Goal: Share content: Share content

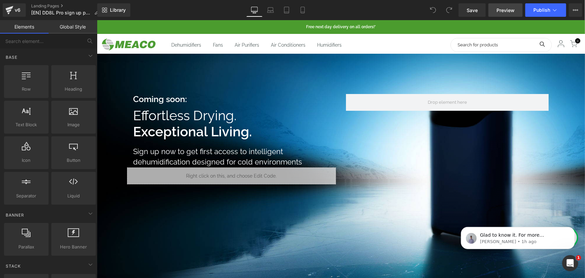
click at [506, 8] on span "Preview" at bounding box center [506, 10] width 18 height 7
click at [509, 236] on span "Glad to know it. For more information about transferring a V6 template, you can…" at bounding box center [523, 251] width 86 height 39
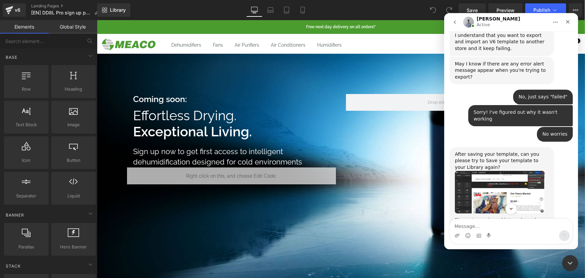
scroll to position [356, 0]
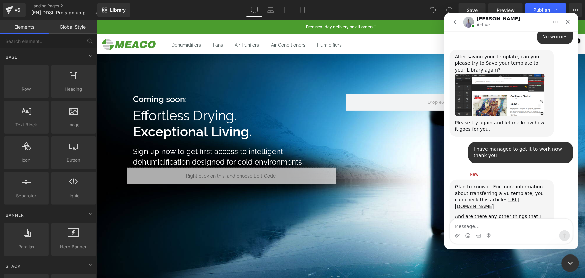
click at [571, 267] on div "Close Intercom Messenger" at bounding box center [569, 262] width 16 height 16
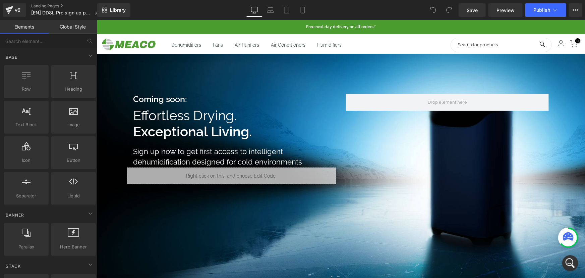
scroll to position [345, 0]
click at [569, 266] on icon "Open Intercom Messenger" at bounding box center [569, 262] width 11 height 11
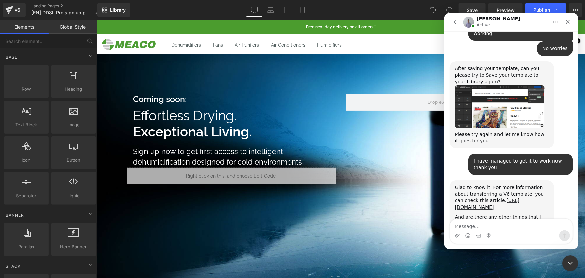
click at [488, 227] on textarea "Message…" at bounding box center [511, 223] width 123 height 11
type textarea "o"
click at [567, 260] on icon "Close Intercom Messenger" at bounding box center [569, 262] width 8 height 8
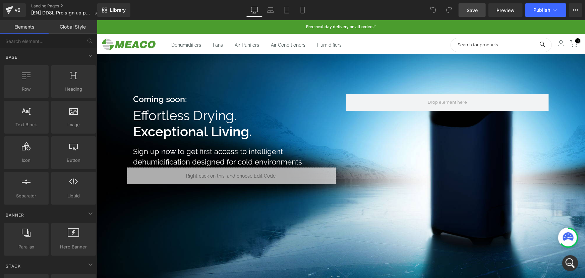
click at [470, 13] on span "Save" at bounding box center [472, 10] width 11 height 7
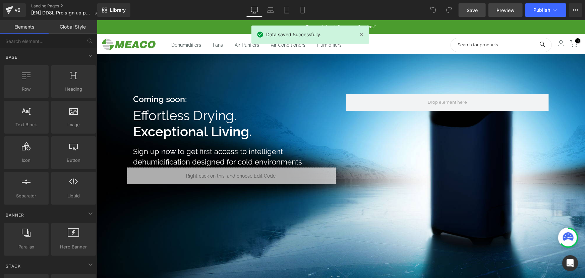
click at [502, 10] on span "Preview" at bounding box center [506, 10] width 18 height 7
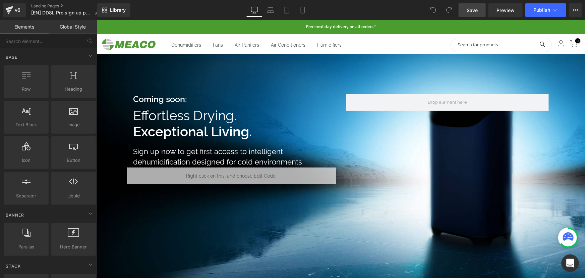
click at [564, 265] on div "Open Intercom Messenger" at bounding box center [569, 262] width 22 height 22
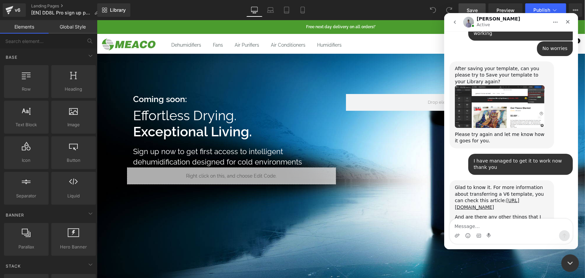
click at [571, 264] on icon "Close Intercom Messenger" at bounding box center [569, 262] width 8 height 8
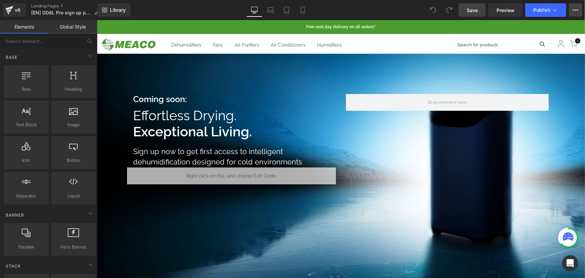
click at [577, 11] on icon at bounding box center [575, 9] width 5 height 5
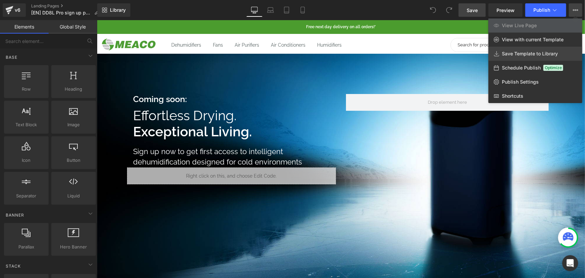
click at [536, 47] on link "Save Template to Library" at bounding box center [536, 54] width 94 height 14
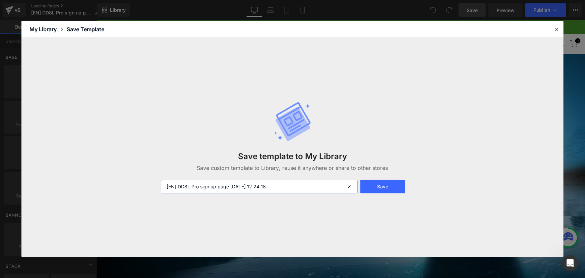
click at [278, 188] on input "[EN] DD8L Pro sign up page [DATE] 12:24:18" at bounding box center [259, 186] width 197 height 13
drag, startPoint x: 285, startPoint y: 186, endPoint x: 256, endPoint y: 189, distance: 29.7
click at [256, 189] on input "[EN] DD8L Pro sign up page [DATE] 12:24:18" at bounding box center [259, 186] width 197 height 13
click at [227, 187] on input "[EN] DD8L Pro sign up page [DATE] 12:24:18" at bounding box center [259, 186] width 197 height 13
drag, startPoint x: 282, startPoint y: 185, endPoint x: 278, endPoint y: 185, distance: 3.4
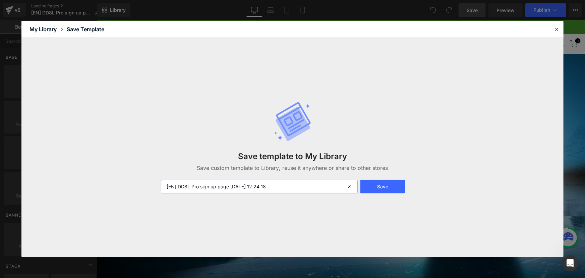
click at [232, 187] on input "[EN] DD8L Pro sign up page [DATE] 12:24:18" at bounding box center [259, 186] width 197 height 13
click at [374, 184] on button "Save" at bounding box center [383, 186] width 45 height 13
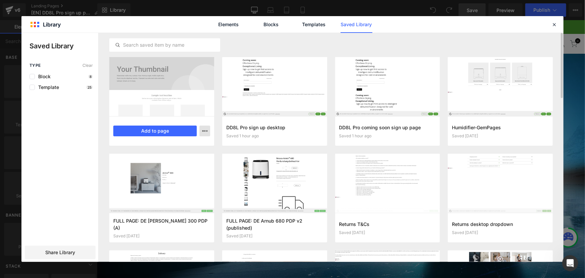
click at [200, 131] on button "button" at bounding box center [205, 130] width 11 height 11
click at [220, 105] on div at bounding box center [292, 147] width 542 height 229
click at [206, 132] on icon "button" at bounding box center [204, 130] width 5 height 5
click at [62, 252] on div at bounding box center [292, 147] width 542 height 229
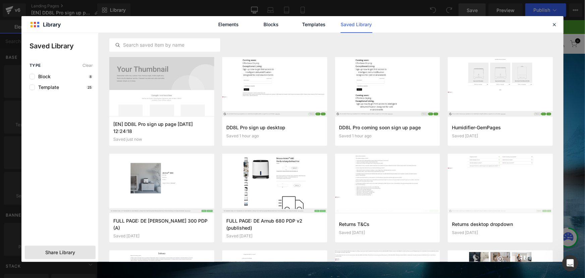
click at [57, 252] on span "Share Library" at bounding box center [60, 252] width 30 height 7
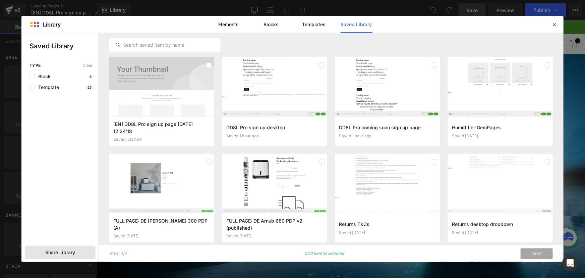
click at [57, 252] on span "Share Library" at bounding box center [60, 252] width 30 height 7
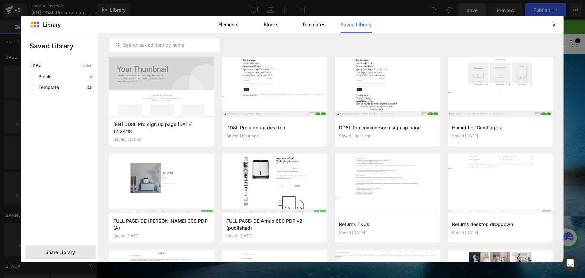
click at [57, 252] on span "Share Library" at bounding box center [60, 252] width 30 height 7
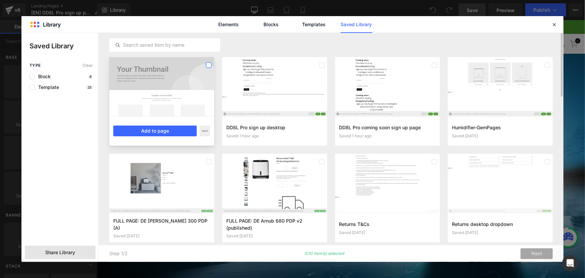
drag, startPoint x: 243, startPoint y: 93, endPoint x: 207, endPoint y: 66, distance: 45.3
click at [207, 66] on label at bounding box center [208, 64] width 5 height 5
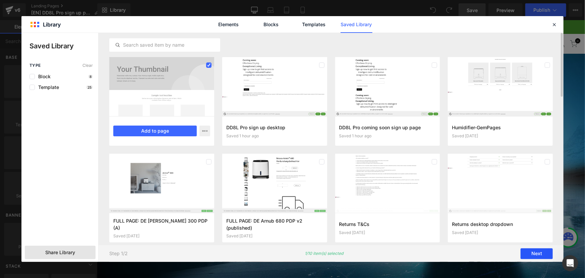
click at [539, 254] on button "Next" at bounding box center [537, 253] width 32 height 11
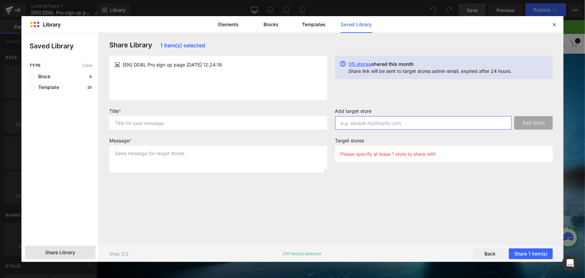
click at [370, 121] on input "text" at bounding box center [423, 122] width 177 height 13
click at [378, 125] on input "text" at bounding box center [423, 122] width 177 height 13
click at [362, 126] on input "text" at bounding box center [423, 122] width 177 height 13
type input "[DOMAIN_NAME]"
click at [526, 122] on button "Add Store" at bounding box center [533, 122] width 39 height 13
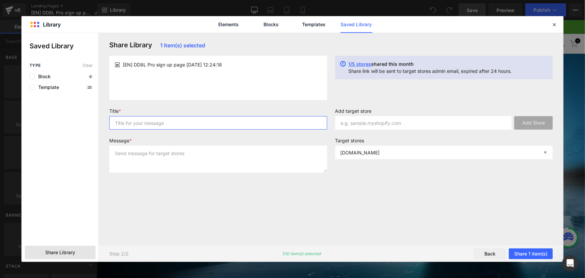
click at [146, 123] on input "text" at bounding box center [218, 122] width 218 height 13
type input "DD8L Pro Pre Launch"
click at [145, 157] on textarea at bounding box center [218, 159] width 218 height 27
click at [145, 121] on input "DD8L Pro Pre Launch" at bounding box center [218, 122] width 218 height 13
click at [150, 159] on textarea at bounding box center [218, 159] width 218 height 27
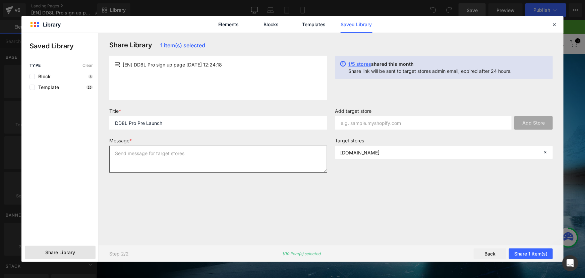
paste textarea "DD8L Pro Pre Launch"
type textarea "DD8L Pro Pre Launch"
click at [538, 255] on button "Share 1 item(s)" at bounding box center [531, 253] width 44 height 11
